Goal: Information Seeking & Learning: Learn about a topic

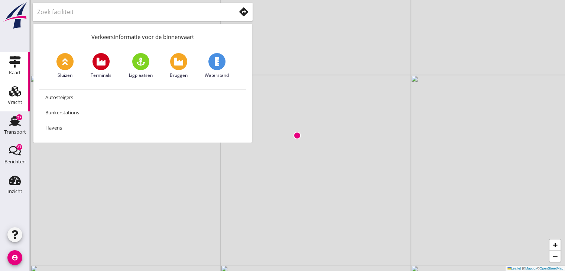
click at [19, 96] on icon "Vracht" at bounding box center [15, 91] width 12 height 12
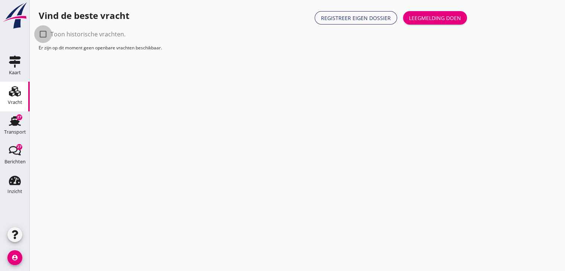
click at [45, 33] on div at bounding box center [43, 34] width 13 height 13
checkbox input "true"
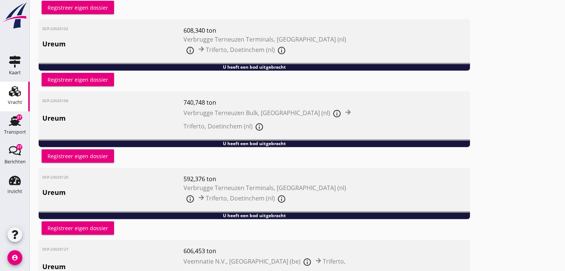
scroll to position [340, 0]
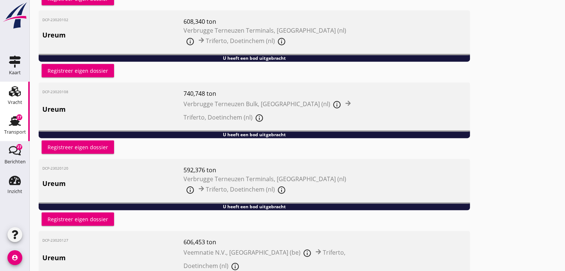
click at [10, 125] on use at bounding box center [15, 121] width 12 height 10
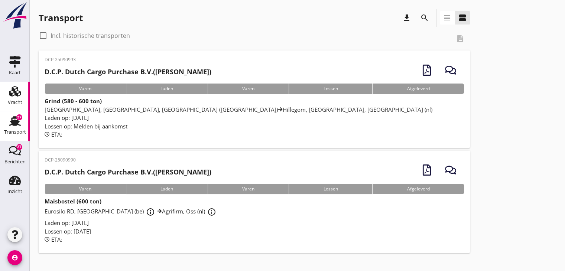
click at [14, 97] on icon "Vracht" at bounding box center [15, 91] width 12 height 12
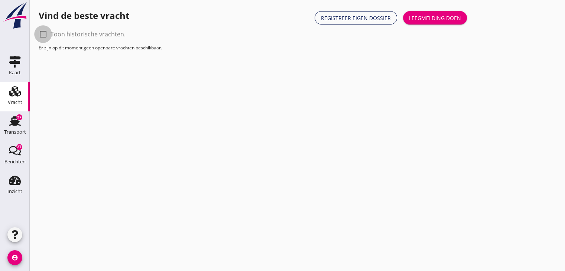
click at [43, 37] on div at bounding box center [43, 34] width 13 height 13
checkbox input "true"
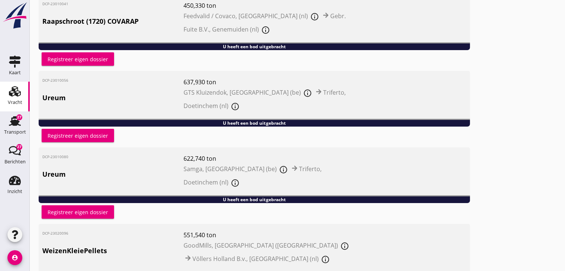
scroll to position [58, 0]
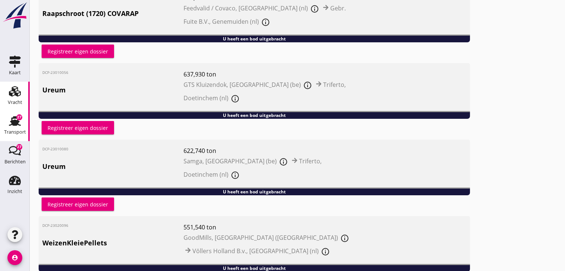
click at [17, 127] on icon "Transport" at bounding box center [15, 121] width 12 height 12
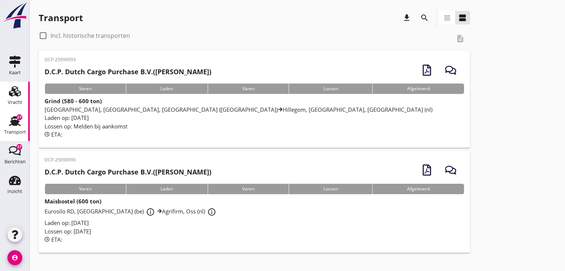
click at [12, 95] on use at bounding box center [15, 91] width 12 height 10
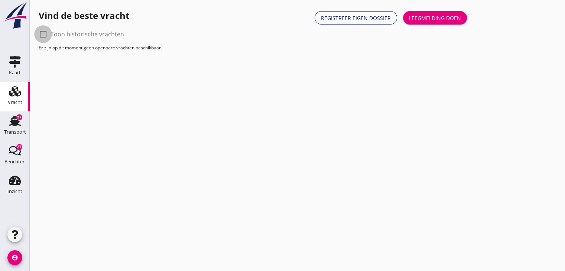
click at [42, 37] on div at bounding box center [43, 34] width 13 height 13
checkbox input "true"
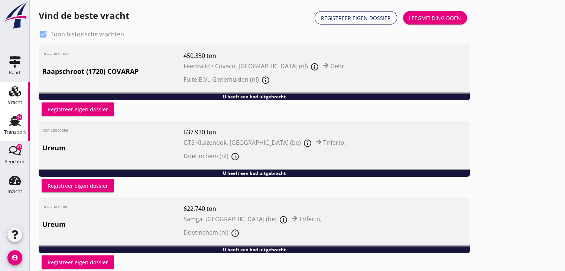
click at [10, 123] on icon "Transport" at bounding box center [15, 121] width 12 height 12
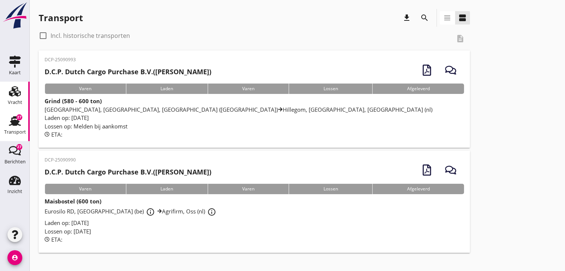
click at [19, 91] on icon "Vracht" at bounding box center [15, 91] width 12 height 12
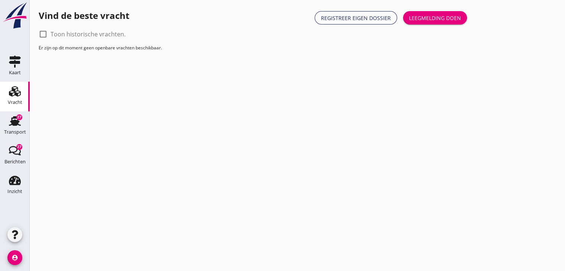
click at [19, 91] on icon "Vracht" at bounding box center [15, 91] width 12 height 12
click at [45, 35] on div at bounding box center [43, 34] width 13 height 13
checkbox input "true"
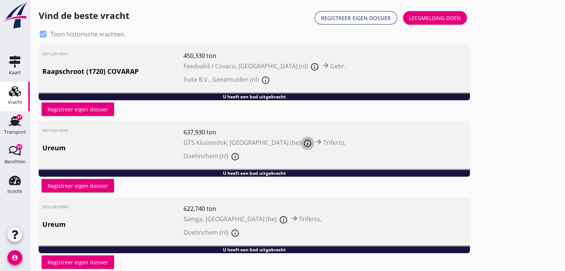
click at [303, 143] on icon "info_outline" at bounding box center [307, 143] width 9 height 9
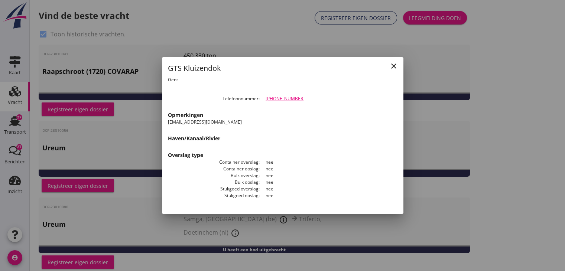
click at [394, 67] on icon "close" at bounding box center [393, 66] width 9 height 9
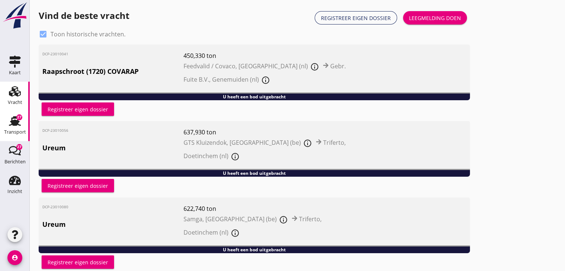
click at [9, 120] on icon "Transport" at bounding box center [15, 121] width 12 height 12
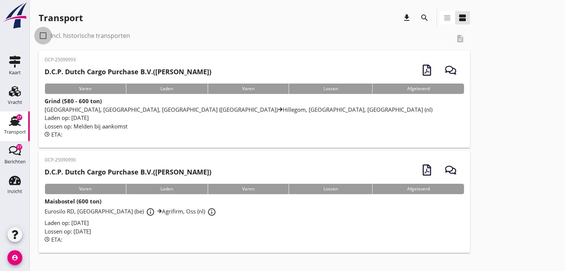
click at [44, 39] on div at bounding box center [43, 35] width 13 height 13
checkbox input "true"
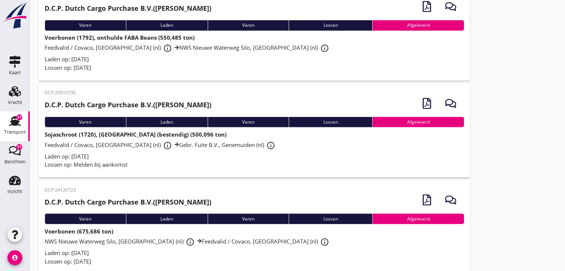
scroll to position [4117, 0]
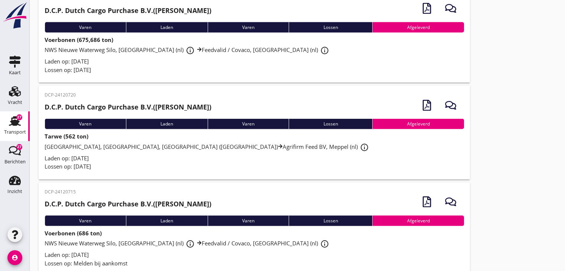
scroll to position [4352, 0]
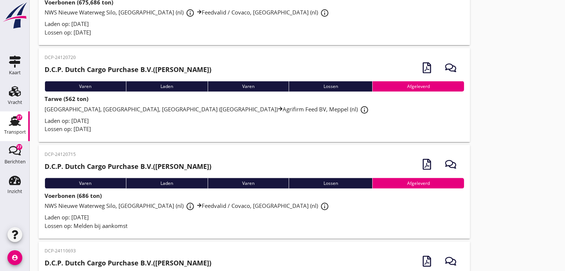
drag, startPoint x: 522, startPoint y: 156, endPoint x: 506, endPoint y: 158, distance: 16.0
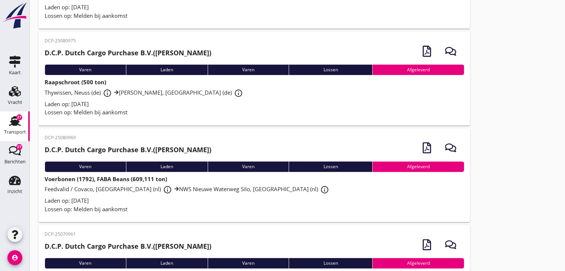
scroll to position [213, 0]
